Goal: Information Seeking & Learning: Learn about a topic

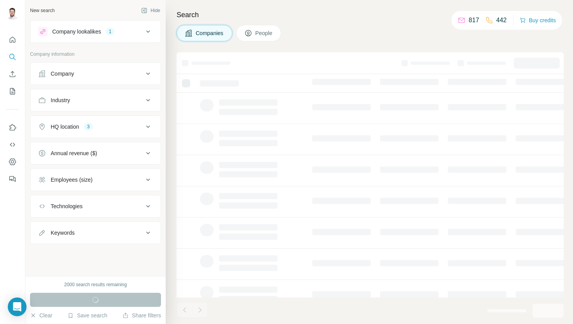
click at [346, 38] on div "Companies People" at bounding box center [369, 33] width 387 height 16
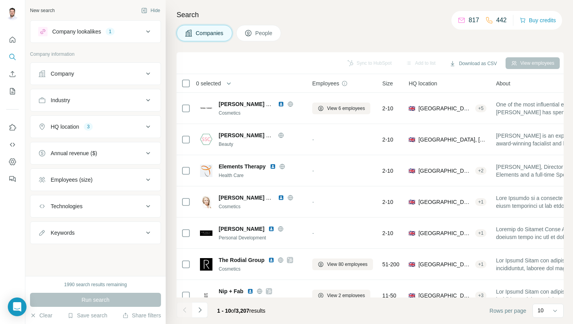
click at [135, 127] on div "HQ location 3" at bounding box center [90, 127] width 105 height 8
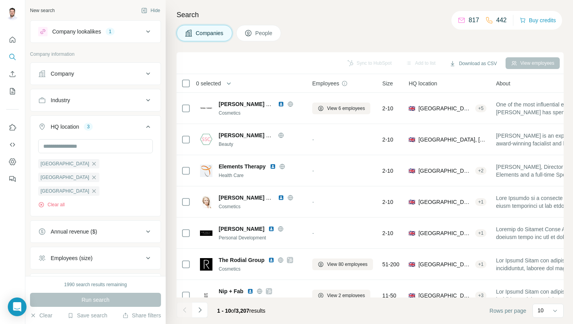
click at [134, 129] on div "HQ location 3" at bounding box center [90, 127] width 105 height 8
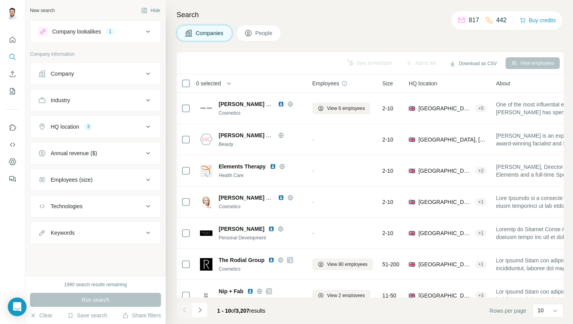
click at [134, 129] on div "HQ location 3" at bounding box center [90, 127] width 105 height 8
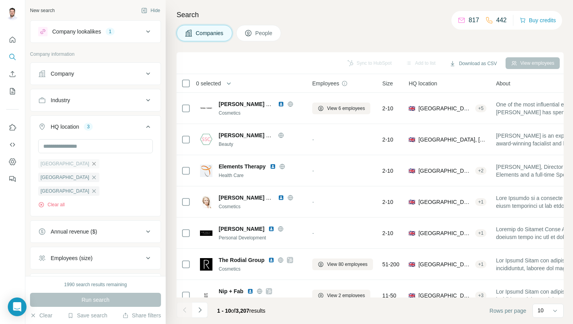
click at [91, 164] on icon "button" at bounding box center [94, 164] width 6 height 6
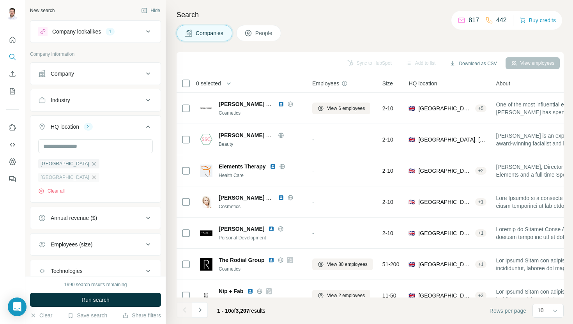
click at [97, 174] on icon "button" at bounding box center [94, 177] width 6 height 6
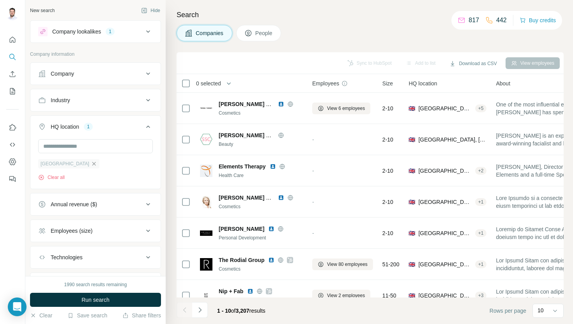
click at [91, 166] on icon "button" at bounding box center [94, 164] width 6 height 6
click at [134, 125] on div "HQ location" at bounding box center [90, 127] width 105 height 8
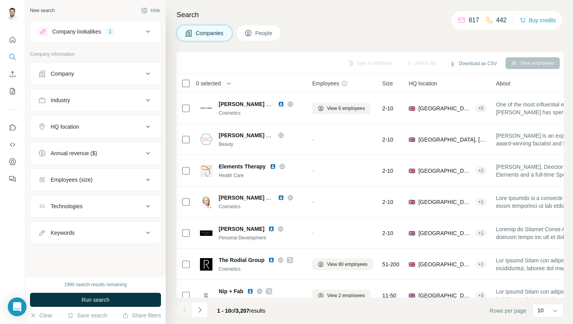
click at [134, 125] on div "HQ location" at bounding box center [90, 127] width 105 height 8
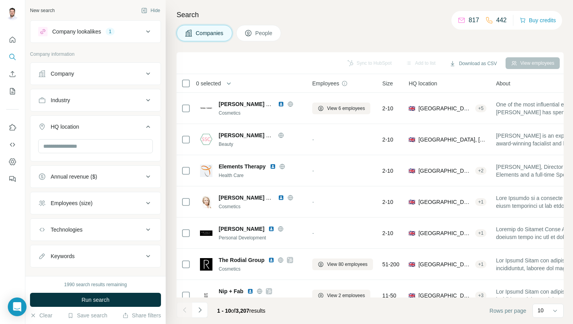
click at [134, 125] on div "HQ location" at bounding box center [90, 127] width 105 height 8
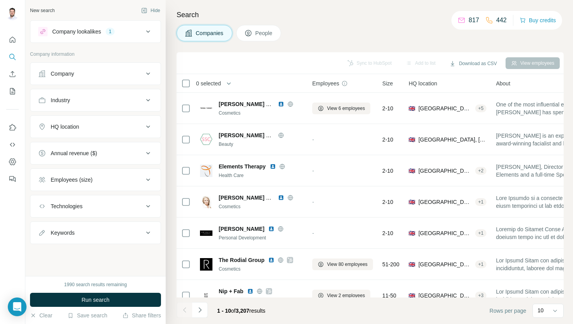
click at [148, 33] on icon at bounding box center [147, 31] width 9 height 9
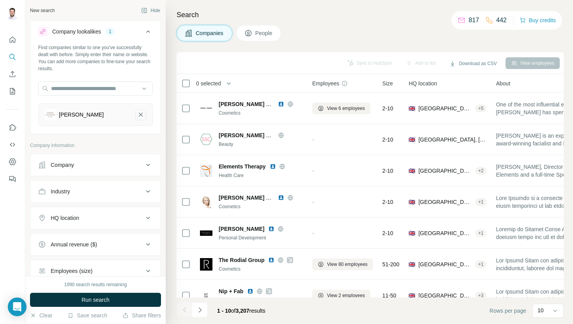
click at [142, 114] on icon "Sarah Chapman-remove-button" at bounding box center [140, 115] width 7 height 8
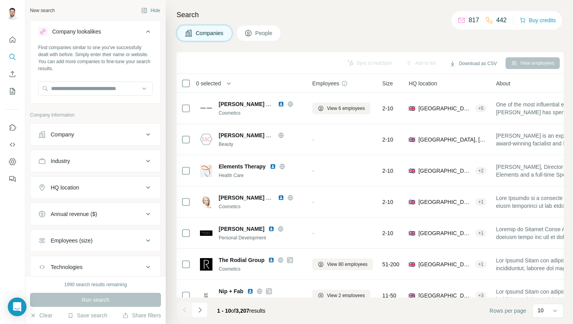
click at [147, 34] on icon at bounding box center [147, 31] width 9 height 9
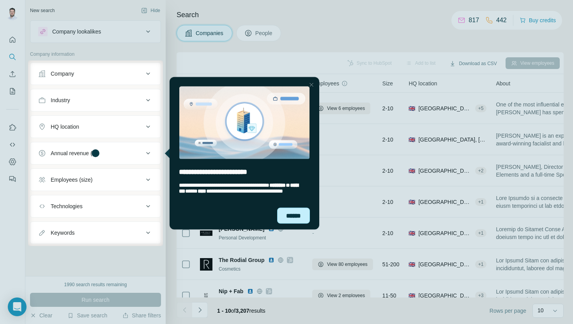
click at [298, 213] on div "******" at bounding box center [293, 215] width 33 height 16
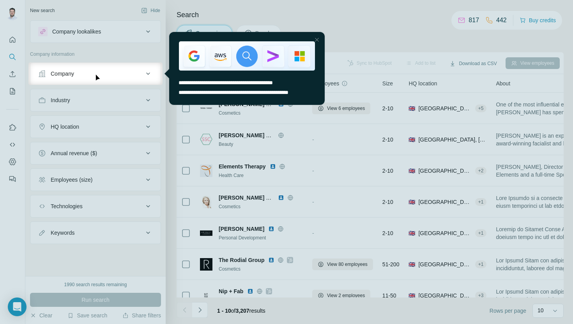
click at [132, 46] on div at bounding box center [286, 31] width 573 height 62
click at [128, 59] on div at bounding box center [286, 31] width 573 height 62
click at [318, 39] on div at bounding box center [316, 39] width 9 height 9
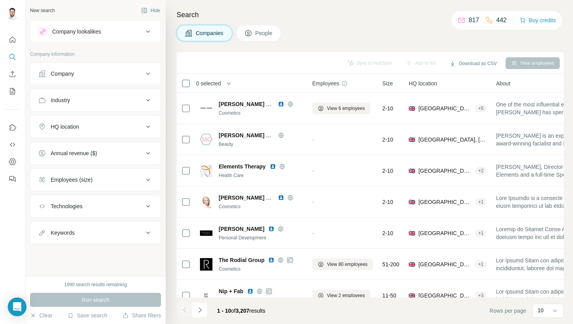
click at [155, 53] on p "Company information" at bounding box center [95, 54] width 131 height 7
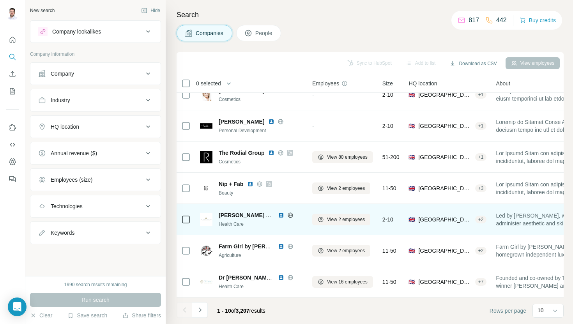
click at [266, 224] on div "Health Care" at bounding box center [261, 224] width 84 height 7
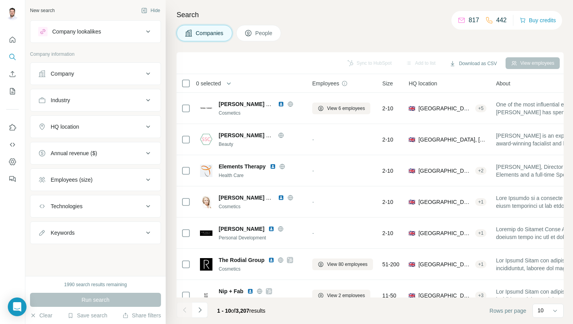
click at [312, 35] on div "Companies People" at bounding box center [369, 33] width 387 height 16
click at [115, 127] on div "HQ location" at bounding box center [90, 127] width 105 height 8
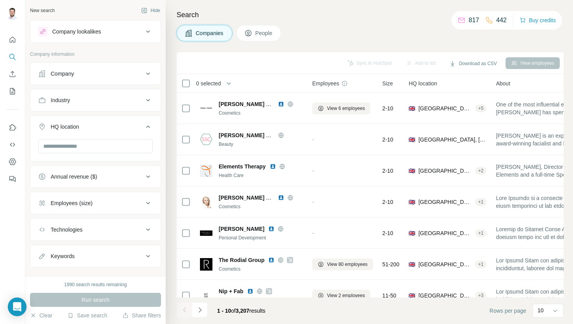
click at [115, 127] on div "HQ location" at bounding box center [90, 127] width 105 height 8
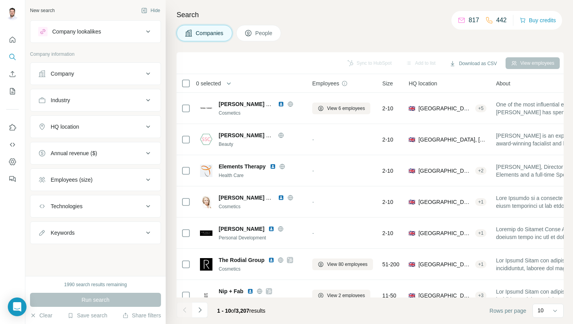
click at [115, 127] on div "HQ location" at bounding box center [90, 127] width 105 height 8
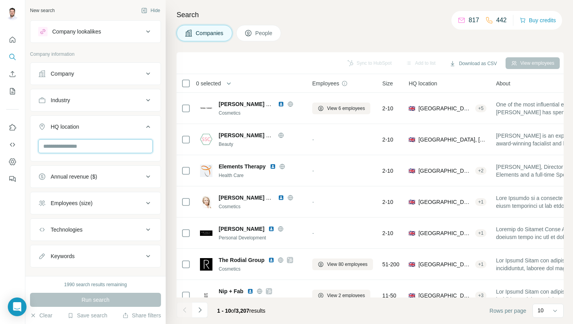
click at [108, 146] on input "text" at bounding box center [95, 146] width 115 height 14
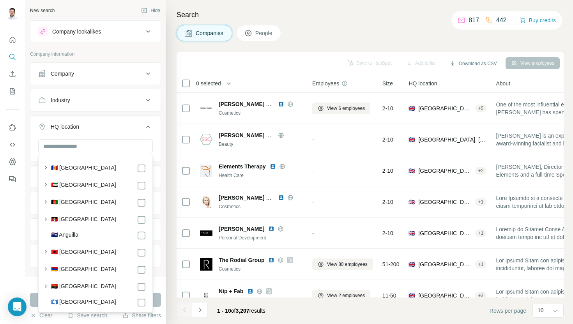
click at [115, 125] on div "HQ location" at bounding box center [90, 127] width 105 height 8
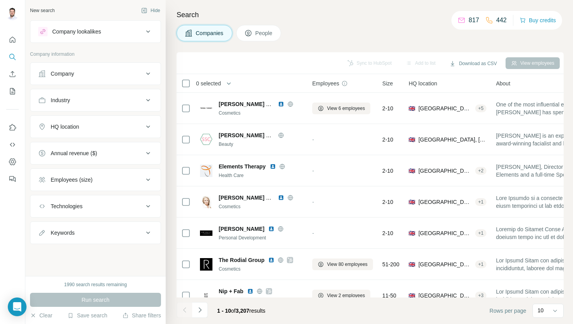
click at [115, 125] on div "HQ location" at bounding box center [90, 127] width 105 height 8
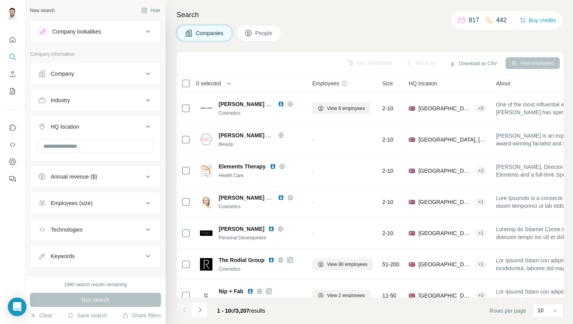
click at [115, 125] on div "HQ location" at bounding box center [90, 127] width 105 height 8
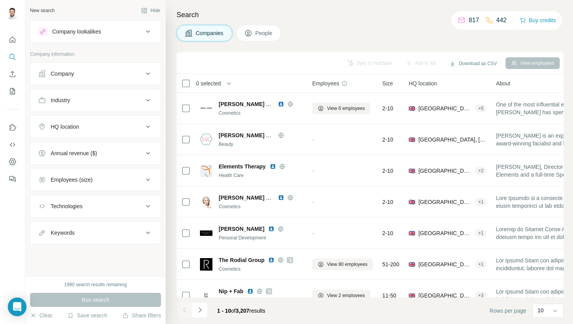
click at [115, 125] on div "HQ location" at bounding box center [90, 127] width 105 height 8
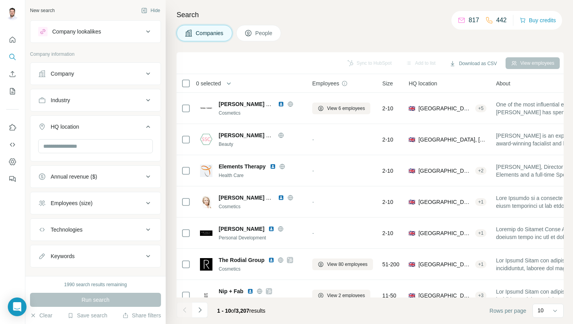
click at [137, 128] on div "HQ location" at bounding box center [90, 127] width 105 height 8
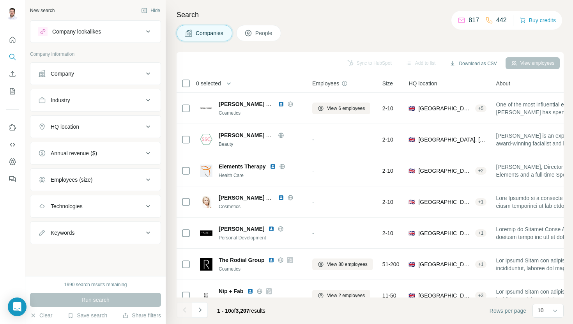
click at [136, 128] on div "HQ location" at bounding box center [90, 127] width 105 height 8
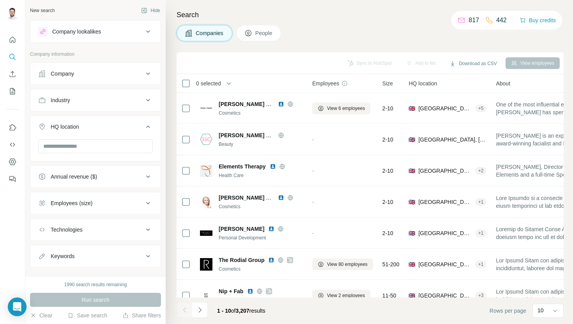
click at [140, 129] on div "HQ location" at bounding box center [90, 127] width 105 height 8
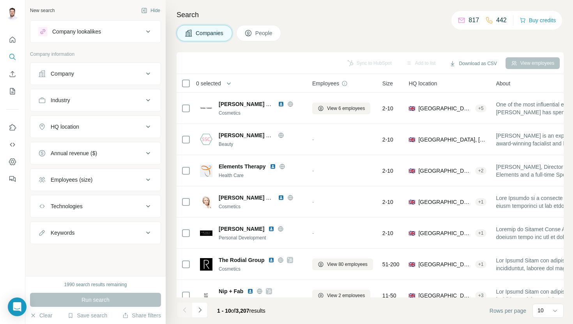
click at [140, 129] on div "HQ location" at bounding box center [90, 127] width 105 height 8
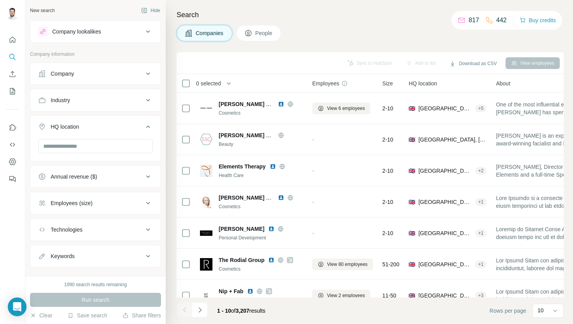
click at [140, 129] on div "HQ location" at bounding box center [90, 127] width 105 height 8
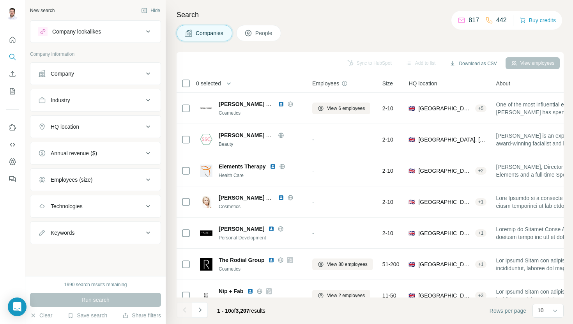
click at [124, 130] on div "HQ location" at bounding box center [90, 127] width 105 height 8
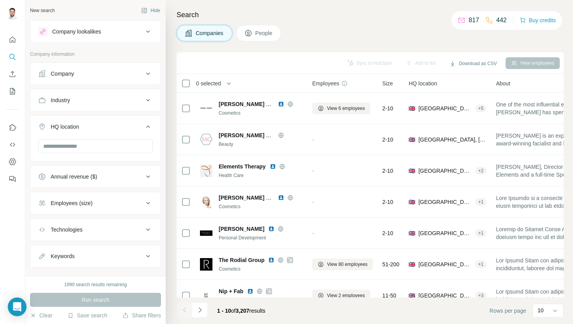
click at [124, 130] on div "HQ location" at bounding box center [90, 127] width 105 height 8
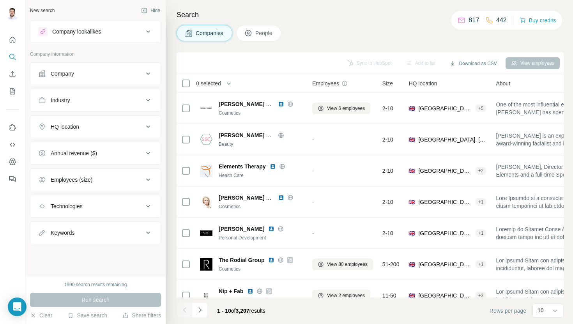
click at [169, 53] on div "Search Companies People Sync to HubSpot Add to list Download as CSV View employ…" at bounding box center [369, 162] width 407 height 324
click at [115, 124] on div "HQ location" at bounding box center [90, 127] width 105 height 8
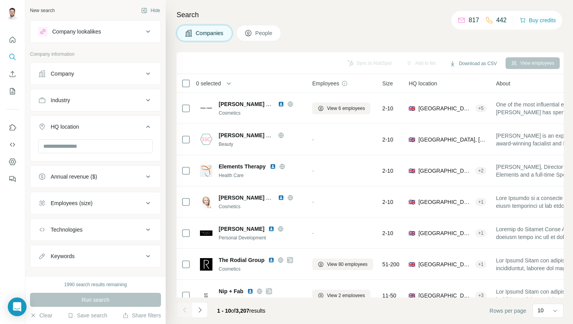
click at [173, 72] on div "Search Companies People Sync to HubSpot Add to list Download as CSV View employ…" at bounding box center [369, 162] width 407 height 324
click at [139, 124] on div "HQ location" at bounding box center [90, 127] width 105 height 8
